Goal: Entertainment & Leisure: Browse casually

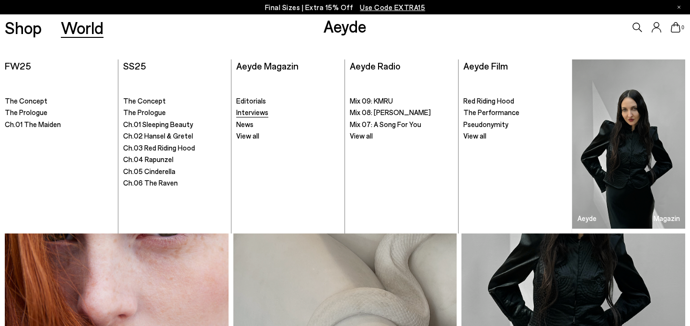
click at [260, 114] on span "Interviews" at bounding box center [252, 112] width 32 height 9
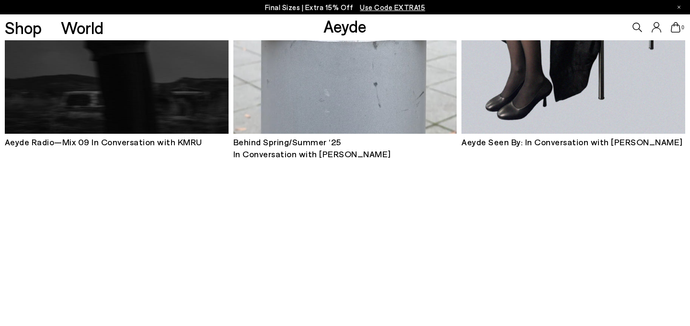
scroll to position [305, 0]
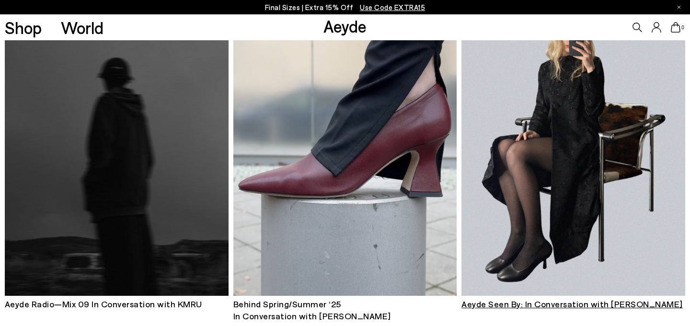
scroll to position [86, 0]
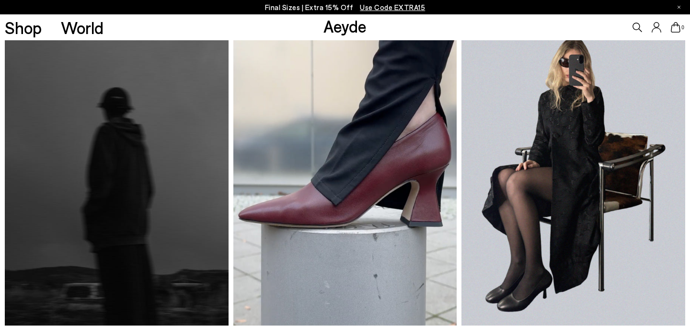
click at [566, 98] on img at bounding box center [573, 175] width 224 height 299
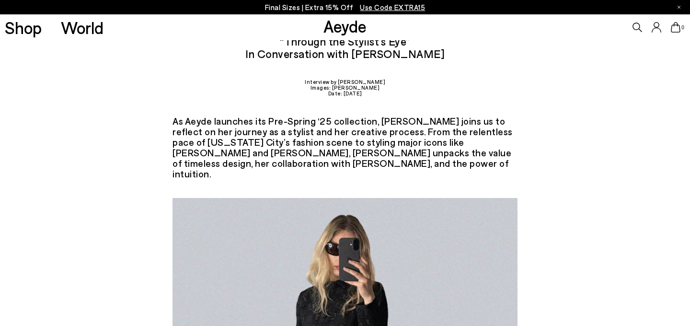
scroll to position [82, 0]
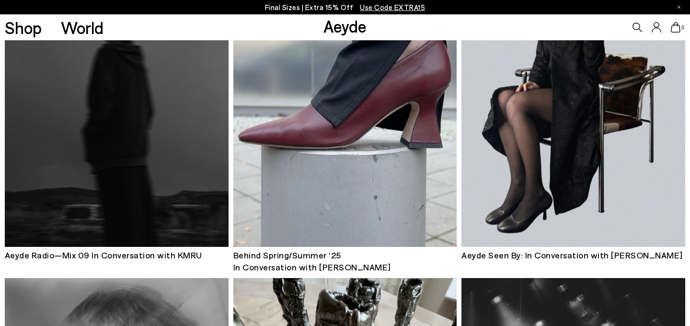
scroll to position [122, 0]
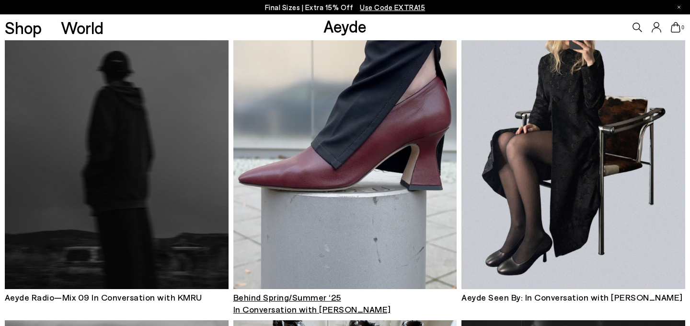
click at [375, 146] on img at bounding box center [345, 138] width 224 height 299
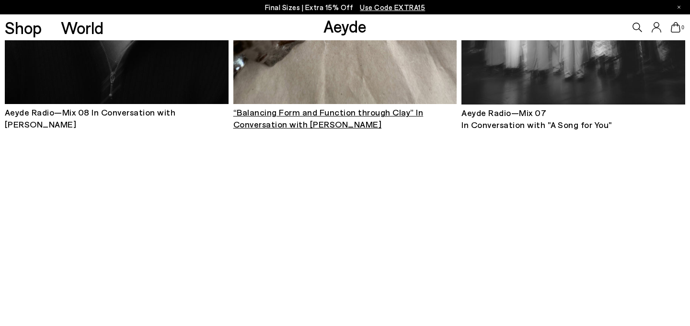
scroll to position [623, 0]
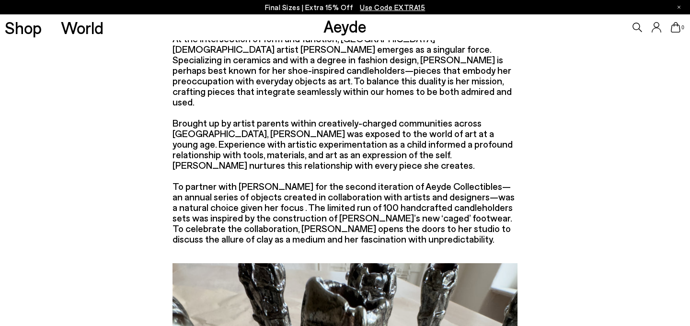
scroll to position [130, 0]
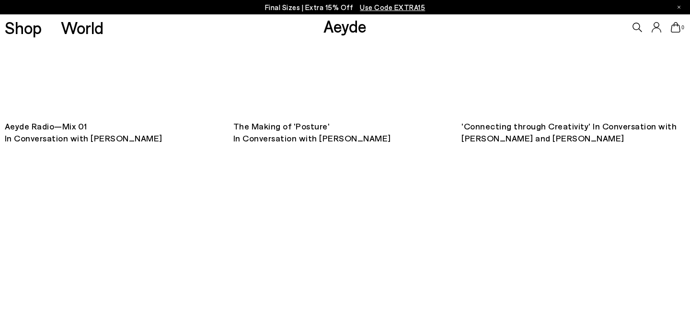
scroll to position [1790, 0]
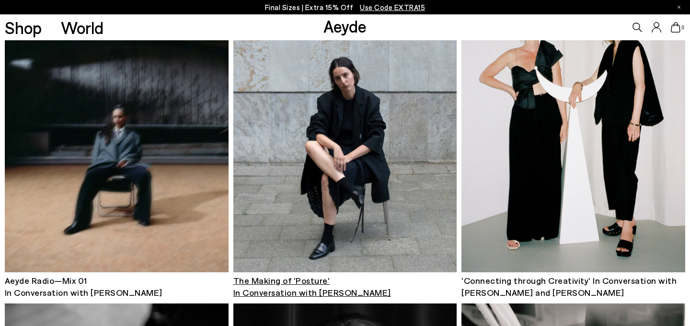
click at [337, 181] on img at bounding box center [345, 123] width 224 height 298
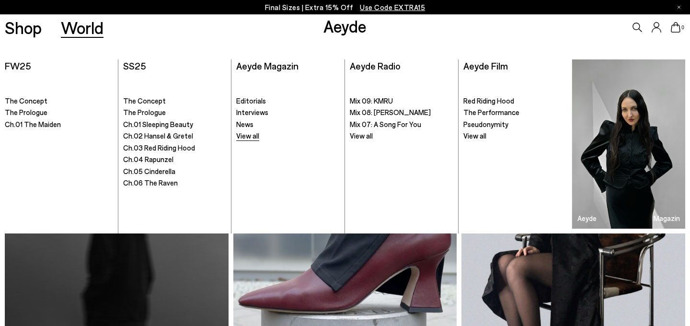
click at [251, 136] on span "View all" at bounding box center [247, 135] width 23 height 9
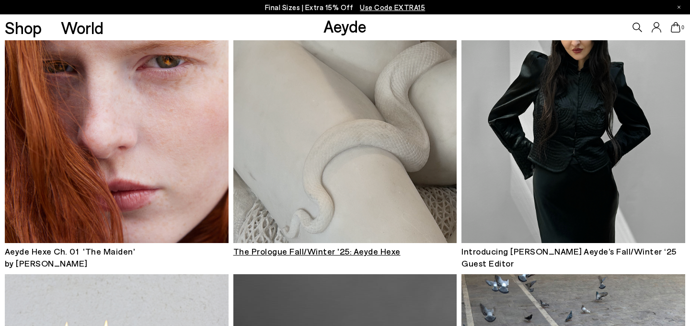
scroll to position [169, 0]
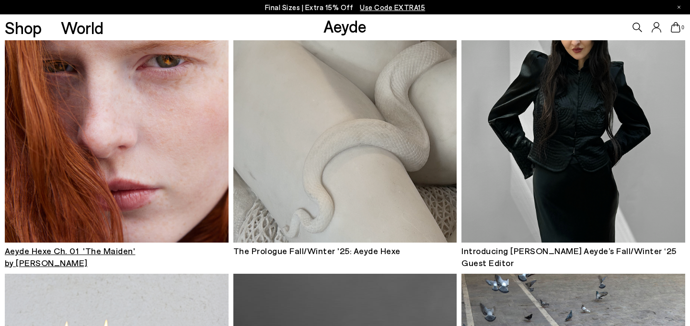
click at [167, 170] on img at bounding box center [117, 92] width 224 height 299
click at [324, 179] on img at bounding box center [345, 92] width 224 height 299
click at [541, 176] on img at bounding box center [573, 92] width 224 height 299
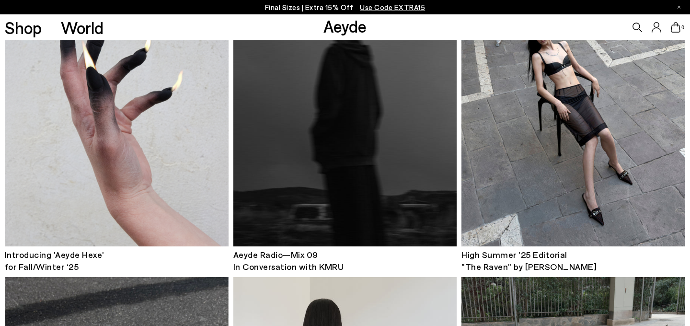
scroll to position [422, 0]
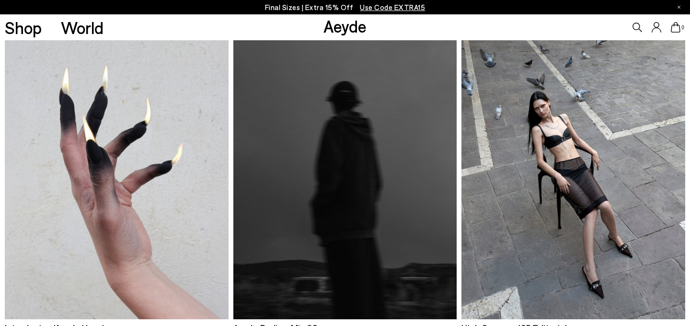
click at [147, 159] on img at bounding box center [117, 169] width 224 height 299
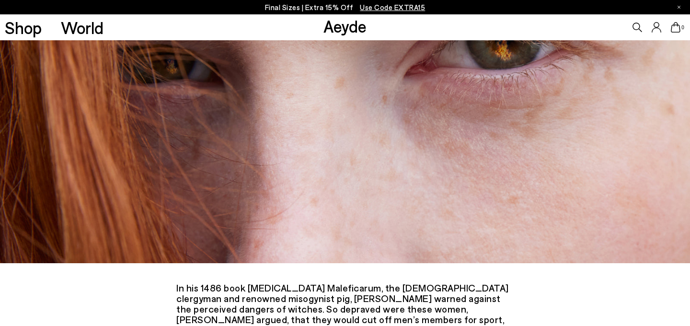
scroll to position [485, 0]
